Goal: Transaction & Acquisition: Book appointment/travel/reservation

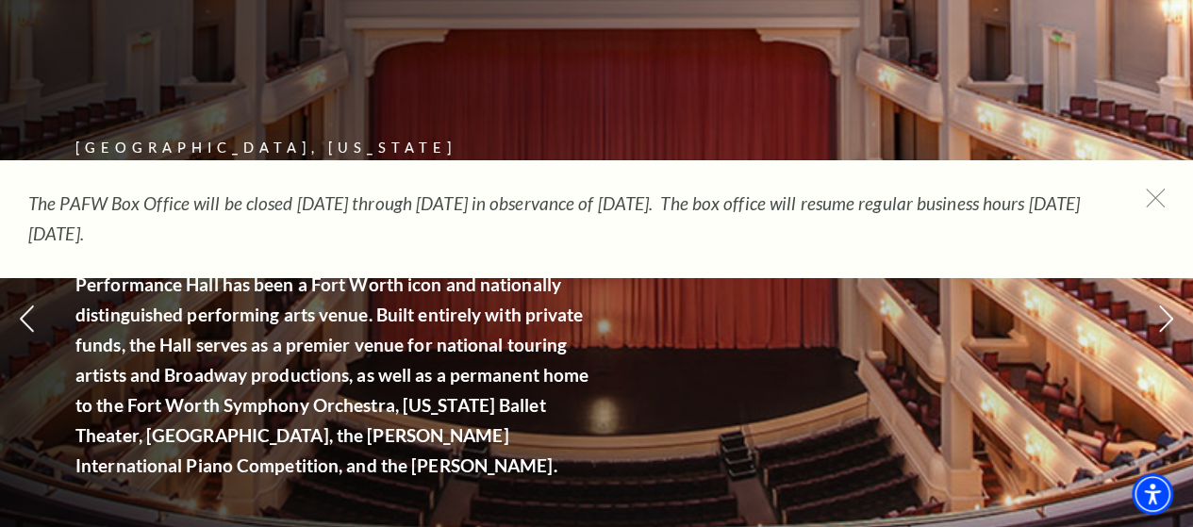
scroll to position [136, 0]
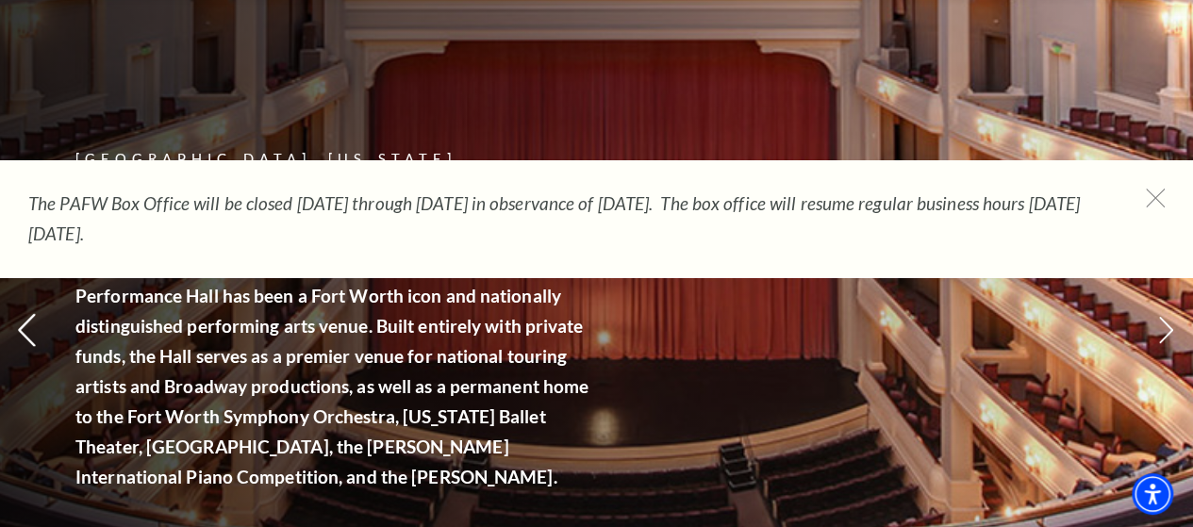
click at [26, 331] on icon at bounding box center [27, 330] width 20 height 33
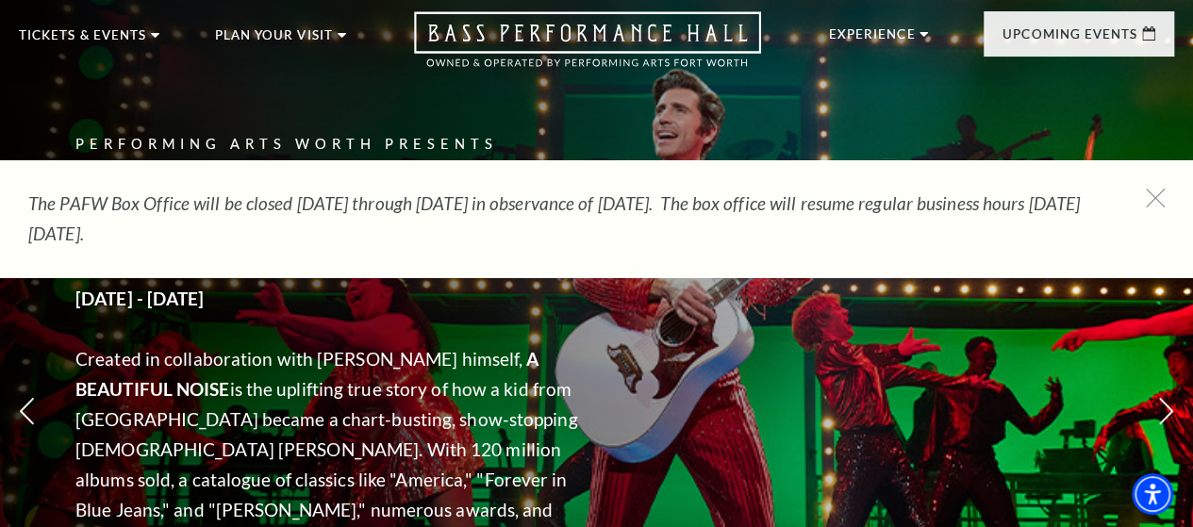
scroll to position [0, 0]
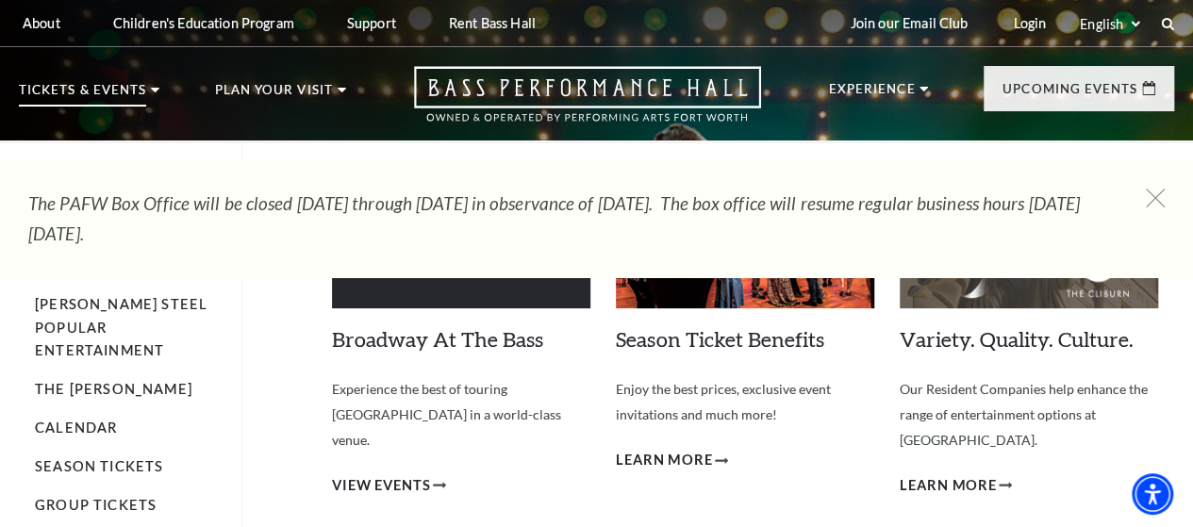
click at [100, 89] on p "Tickets & Events" at bounding box center [82, 95] width 127 height 23
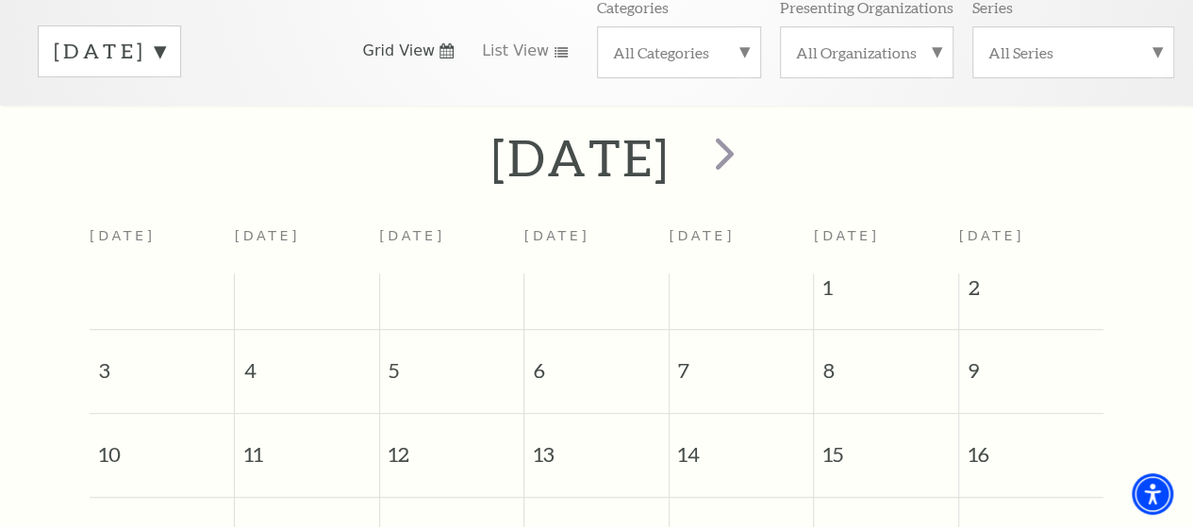
scroll to position [279, 0]
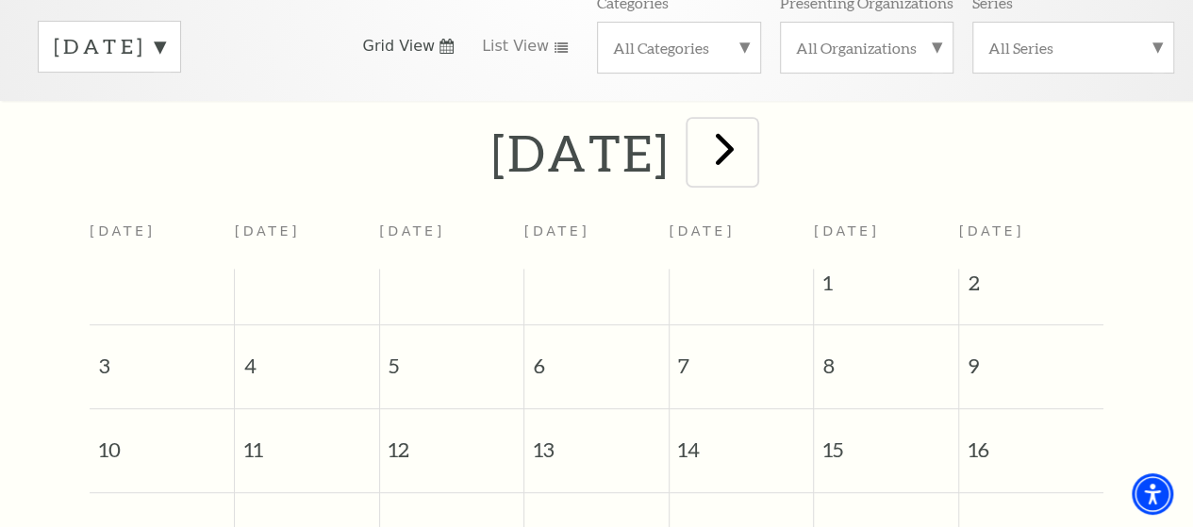
click at [752, 154] on span "next" at bounding box center [725, 149] width 54 height 54
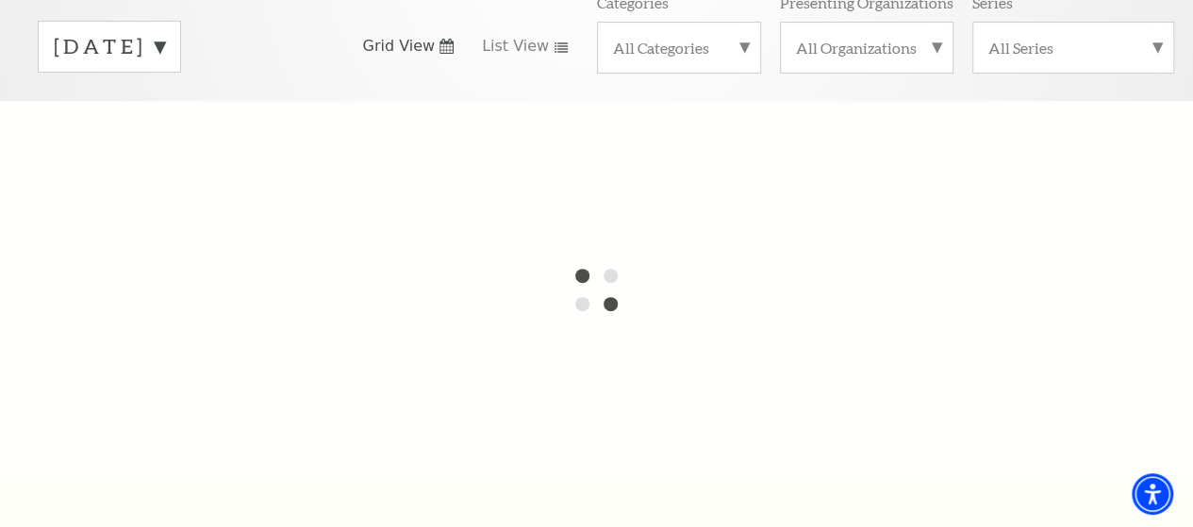
click at [409, 57] on span "Grid View" at bounding box center [398, 46] width 73 height 21
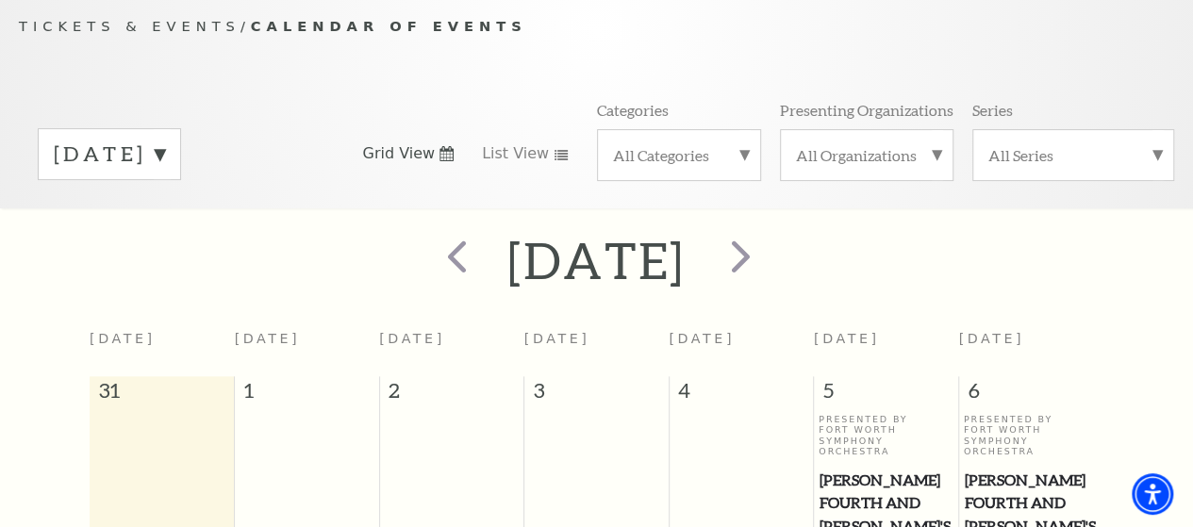
scroll to position [166, 0]
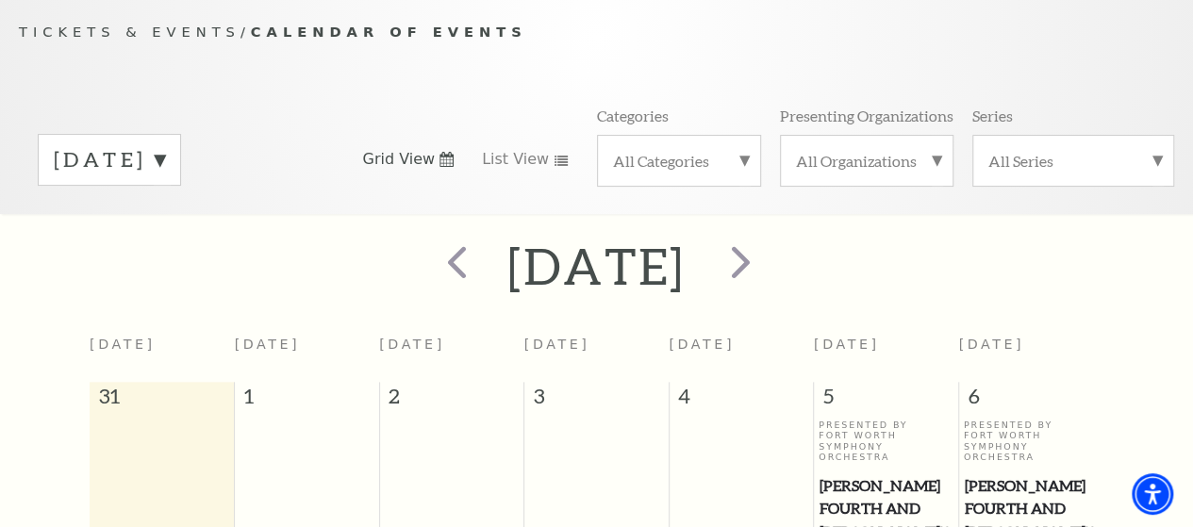
click at [409, 58] on div "Tickets & Events / Calendar of Events September 2025 Grid View List View Catego…" at bounding box center [596, 117] width 1193 height 192
click at [511, 162] on span "List View" at bounding box center [515, 159] width 67 height 21
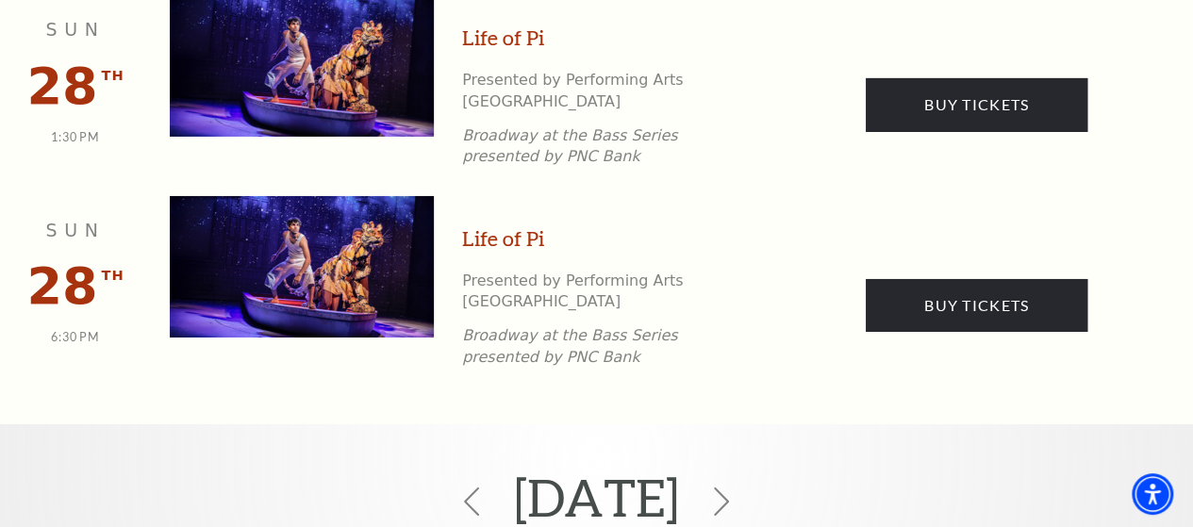
scroll to position [3186, 0]
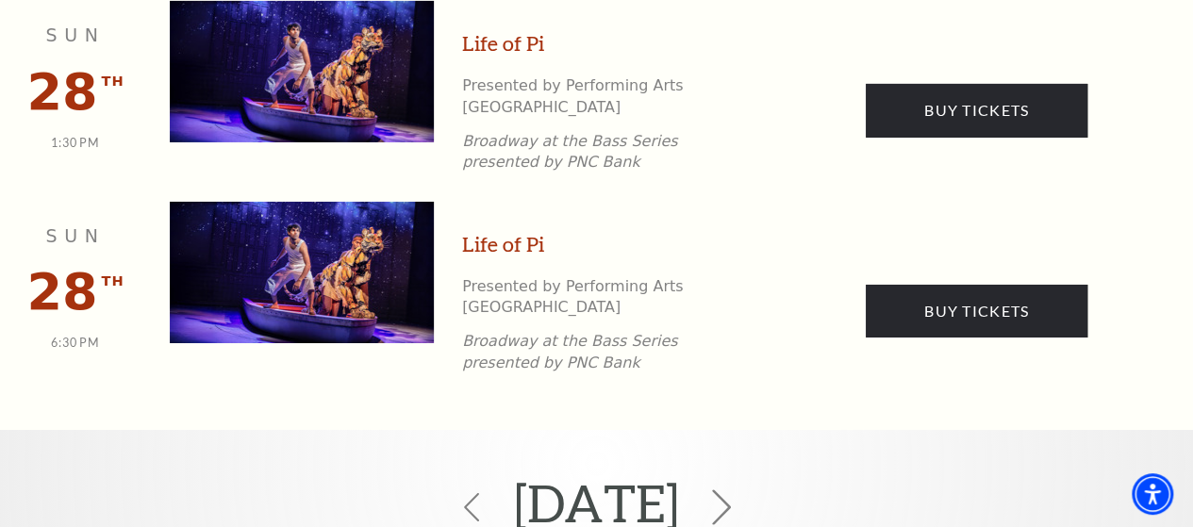
click at [739, 490] on icon at bounding box center [722, 508] width 36 height 36
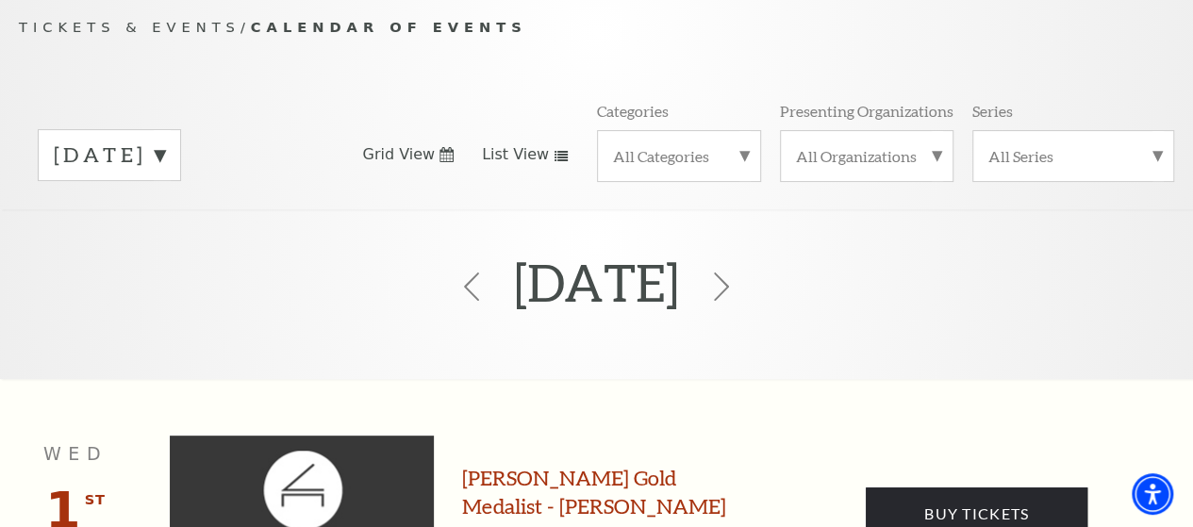
scroll to position [166, 0]
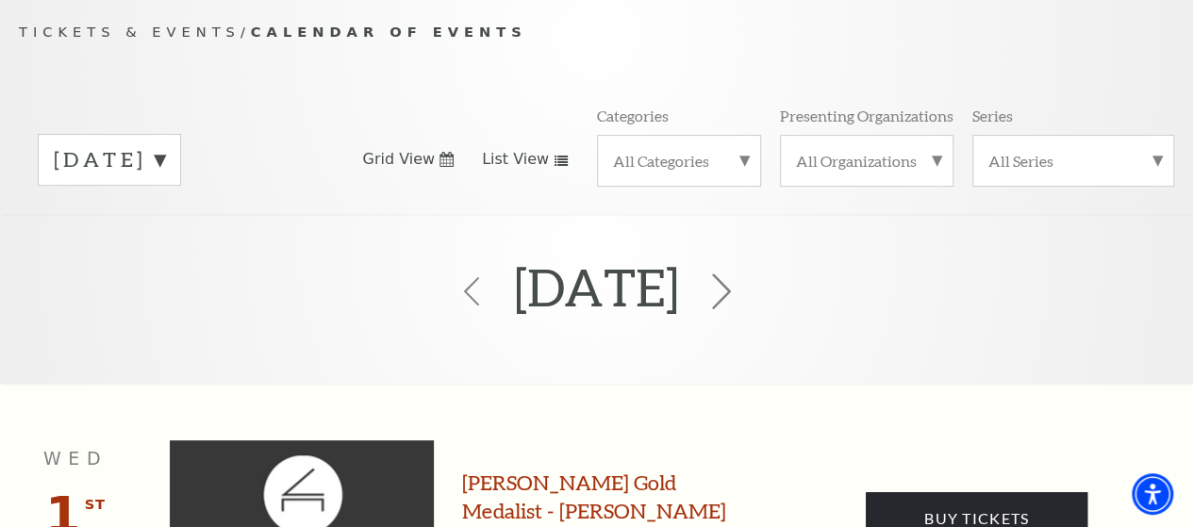
click at [739, 299] on icon at bounding box center [722, 292] width 36 height 36
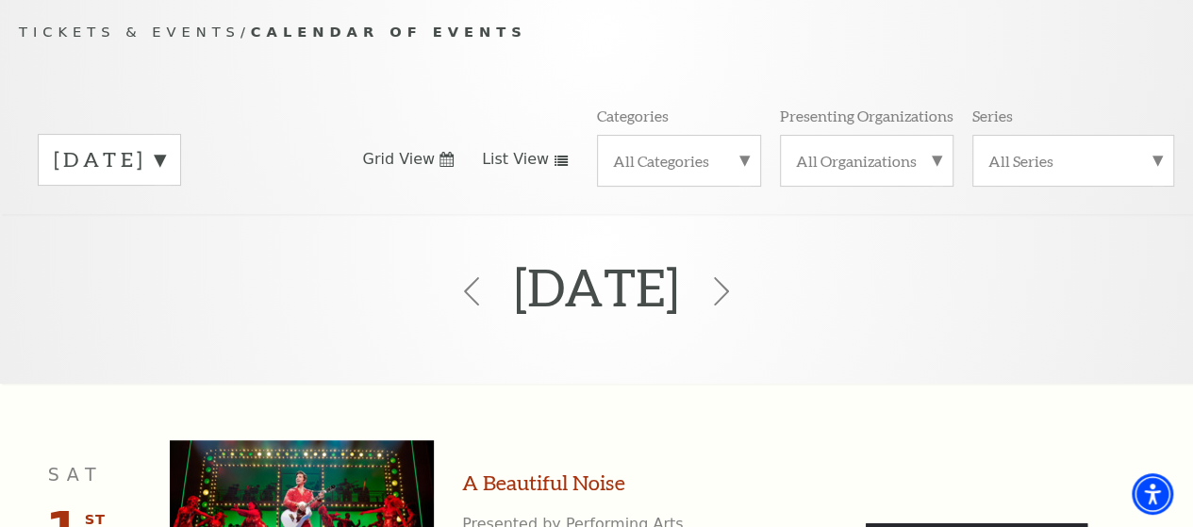
click at [792, 299] on div "November 2025" at bounding box center [596, 291] width 1193 height 126
click at [739, 290] on icon at bounding box center [722, 292] width 36 height 36
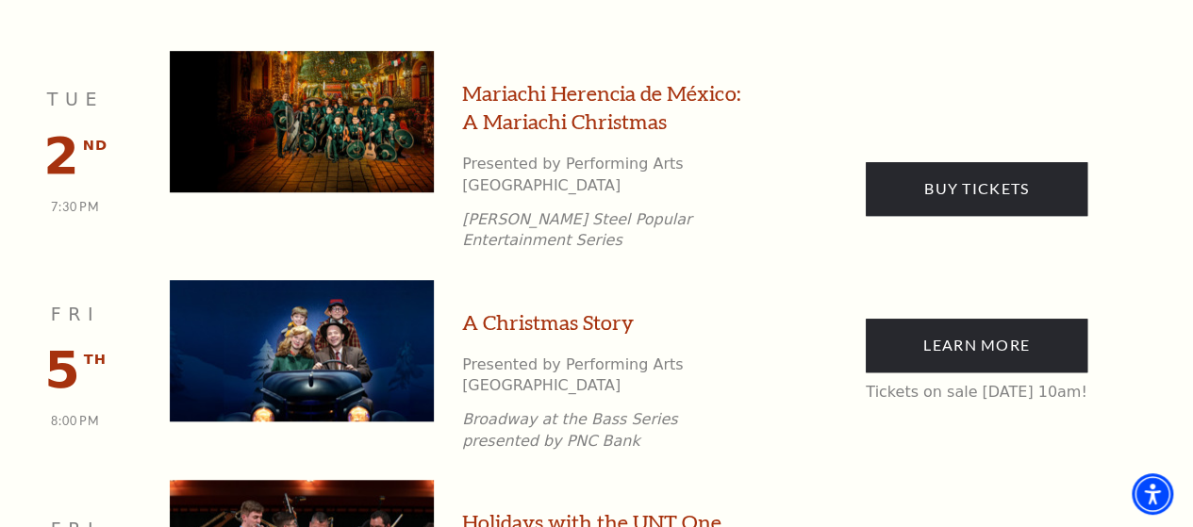
scroll to position [620, 0]
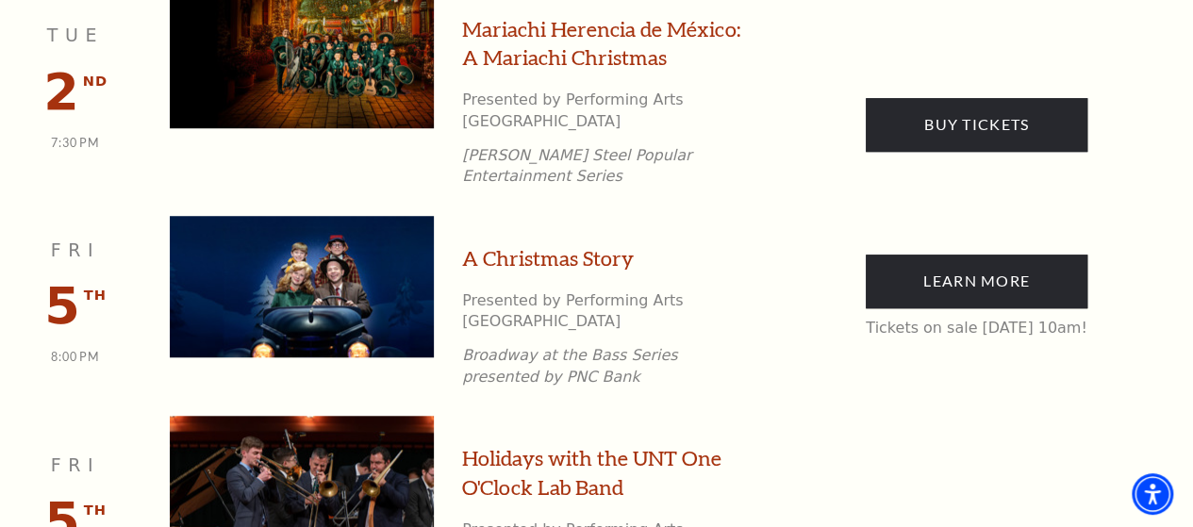
click at [522, 244] on link "A Christmas Story" at bounding box center [548, 258] width 172 height 29
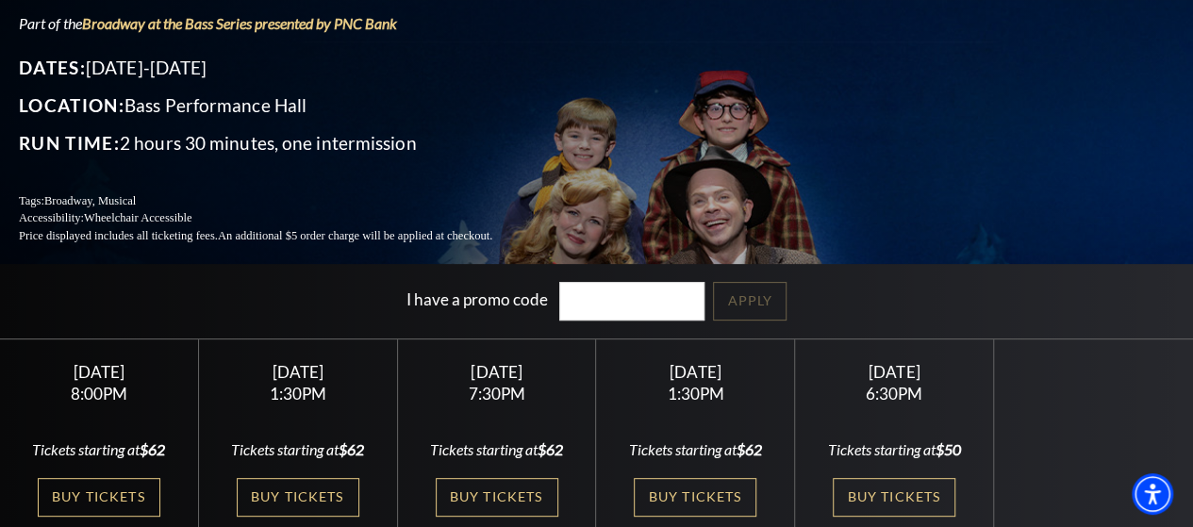
scroll to position [174, 0]
